Goal: Task Accomplishment & Management: Use online tool/utility

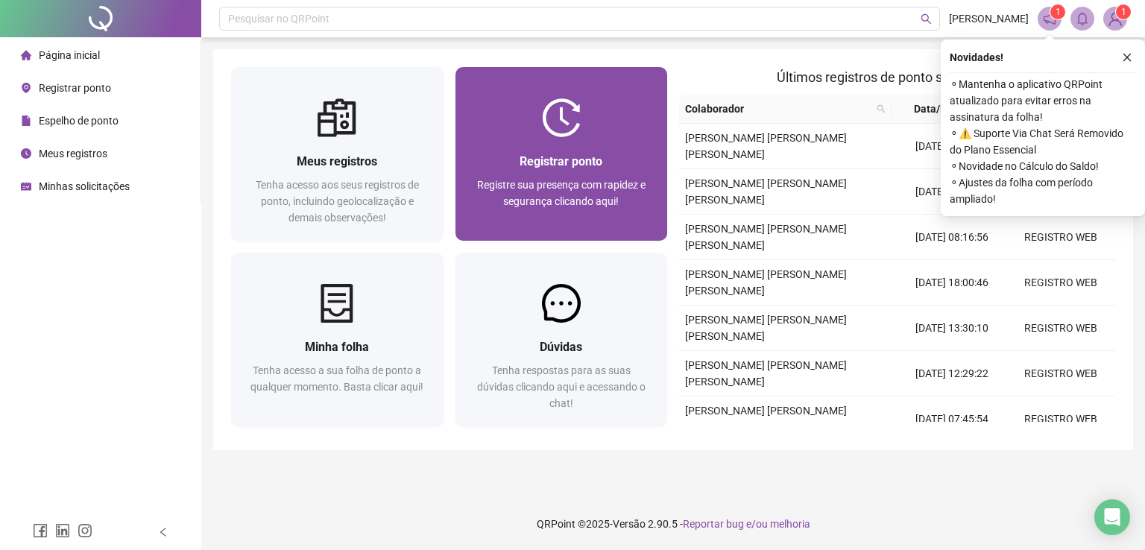
click at [499, 167] on div "Registrar ponto" at bounding box center [561, 161] width 177 height 19
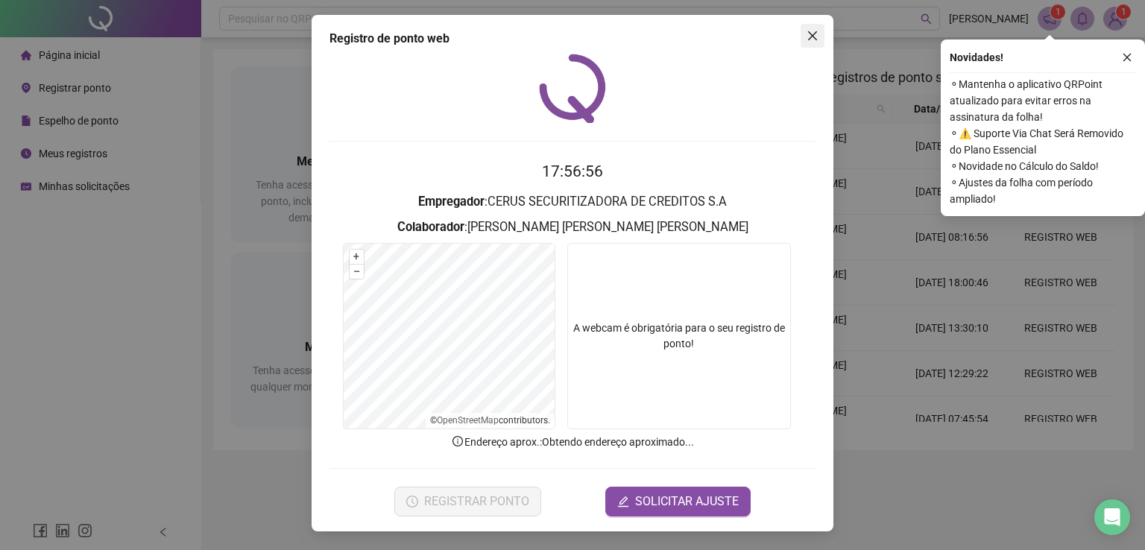
click at [810, 36] on icon "close" at bounding box center [813, 36] width 12 height 12
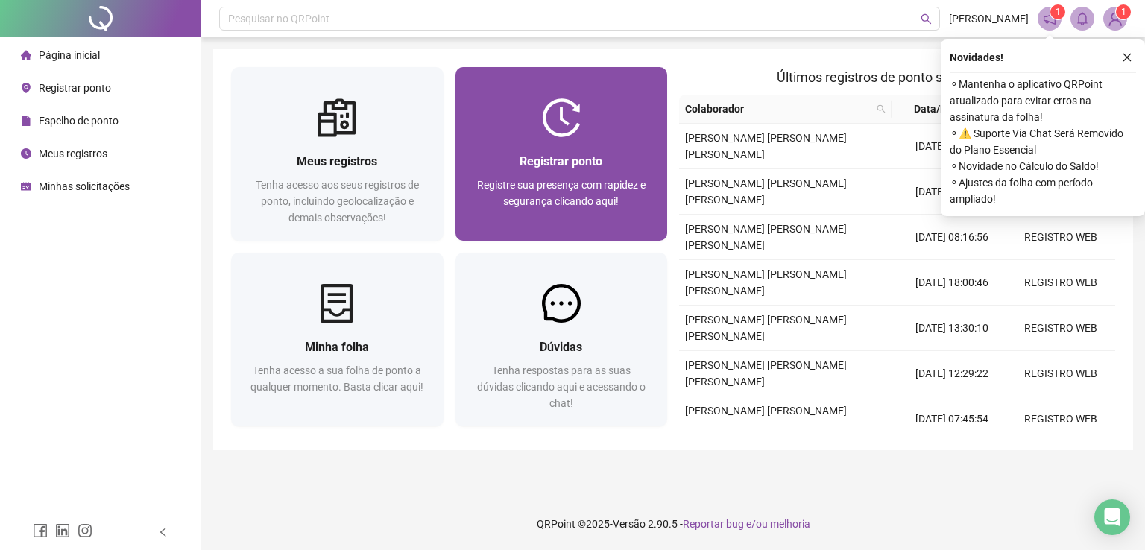
click at [517, 166] on div "Registrar ponto" at bounding box center [561, 161] width 177 height 19
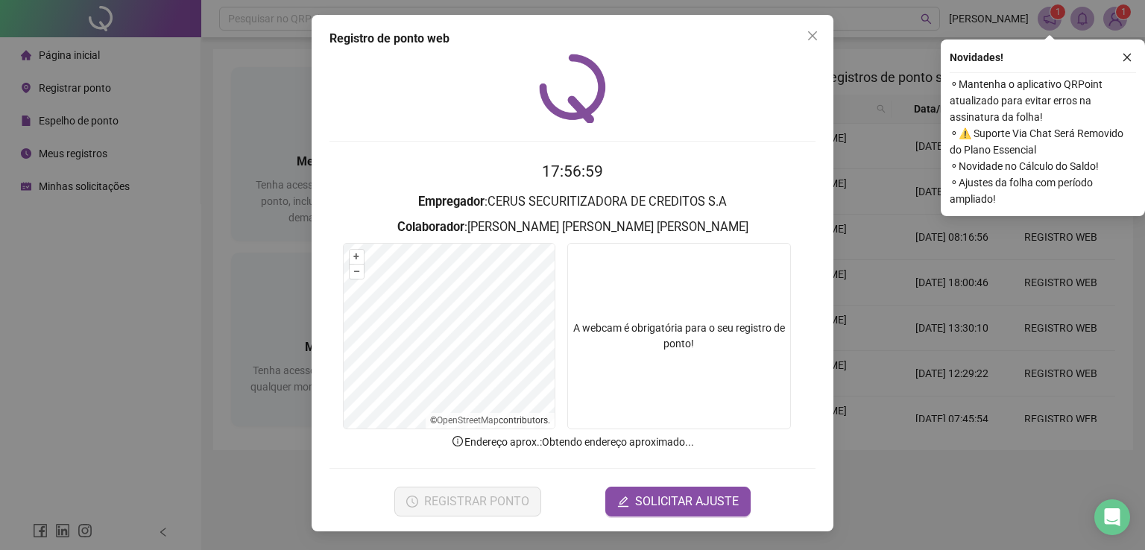
click at [1138, 55] on div "Novidades ! ⚬ Mantenha o aplicativo QRPoint atualizado para evitar erros na ass…" at bounding box center [1043, 128] width 204 height 177
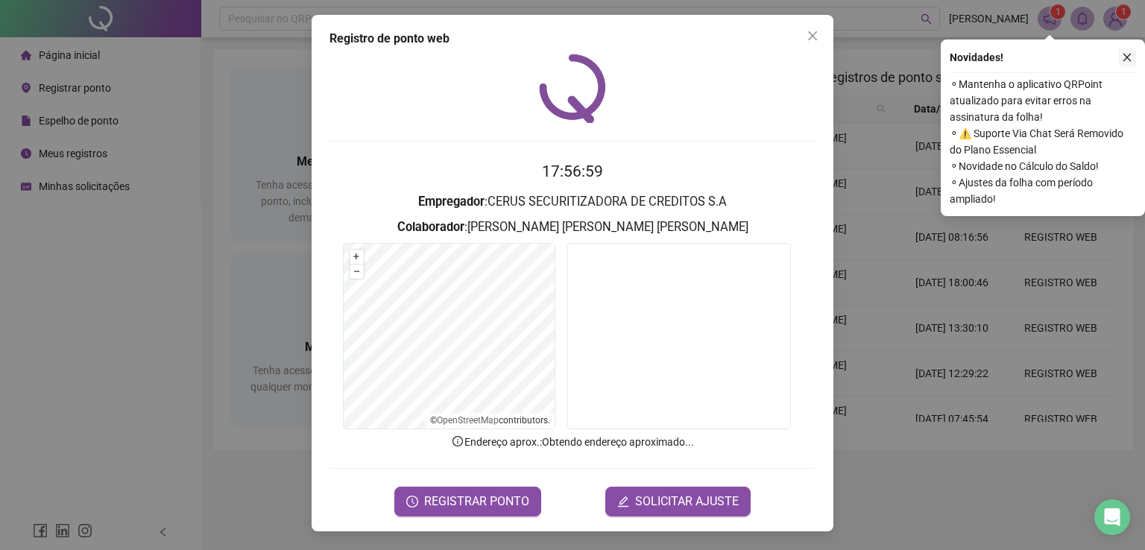
click at [1135, 56] on button "button" at bounding box center [1128, 57] width 18 height 18
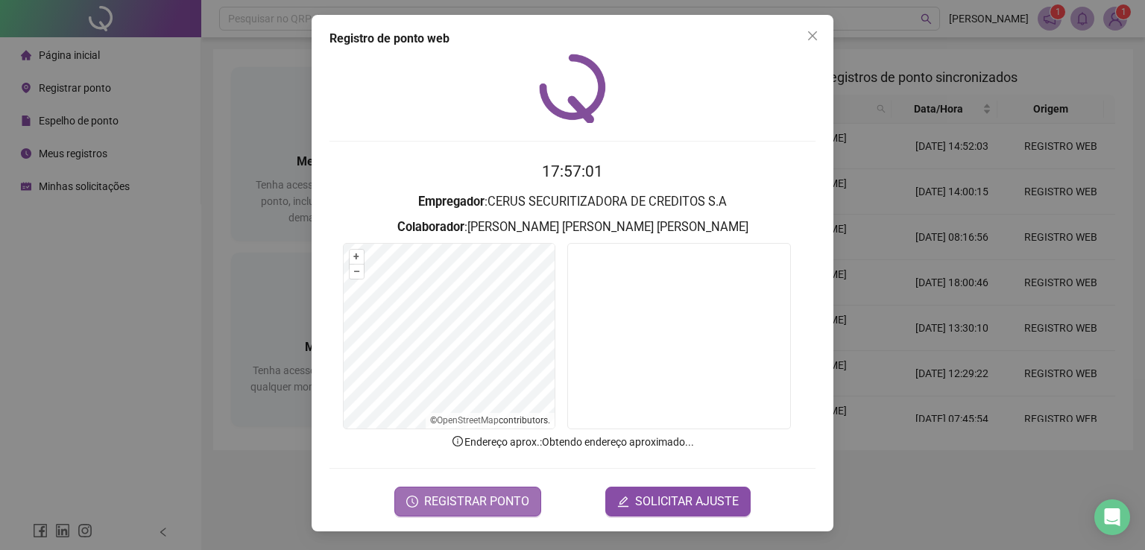
click at [504, 501] on span "REGISTRAR PONTO" at bounding box center [476, 502] width 105 height 18
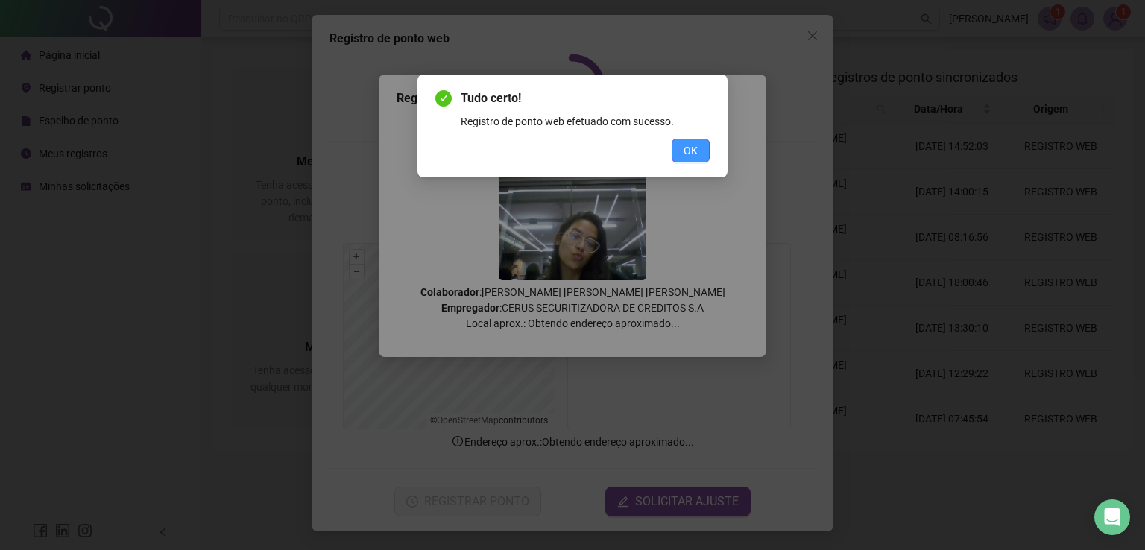
click at [690, 153] on span "OK" at bounding box center [691, 150] width 14 height 16
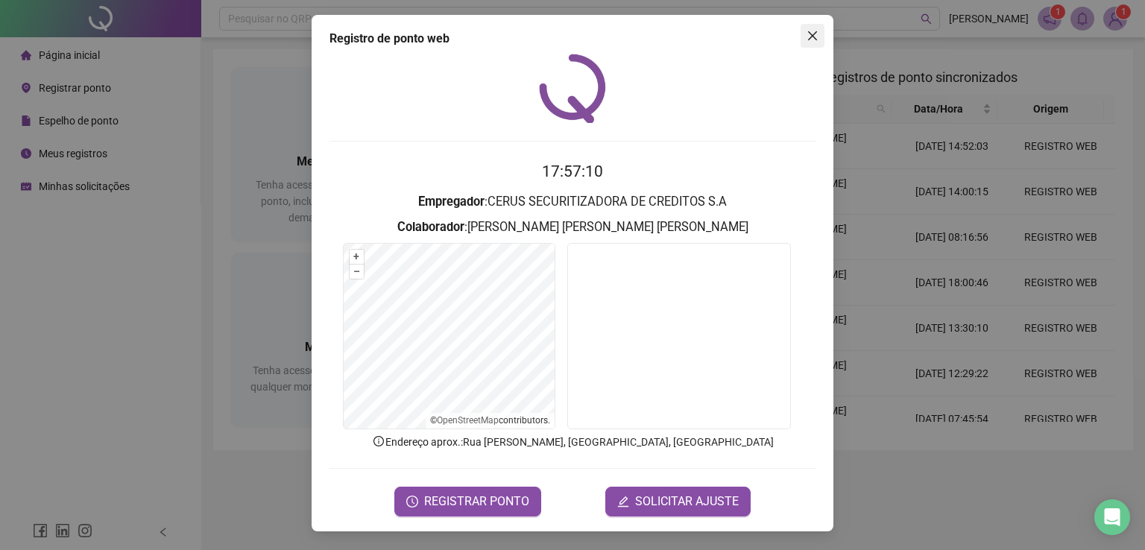
click at [817, 47] on button "Close" at bounding box center [813, 36] width 24 height 24
